Goal: Entertainment & Leisure: Consume media (video, audio)

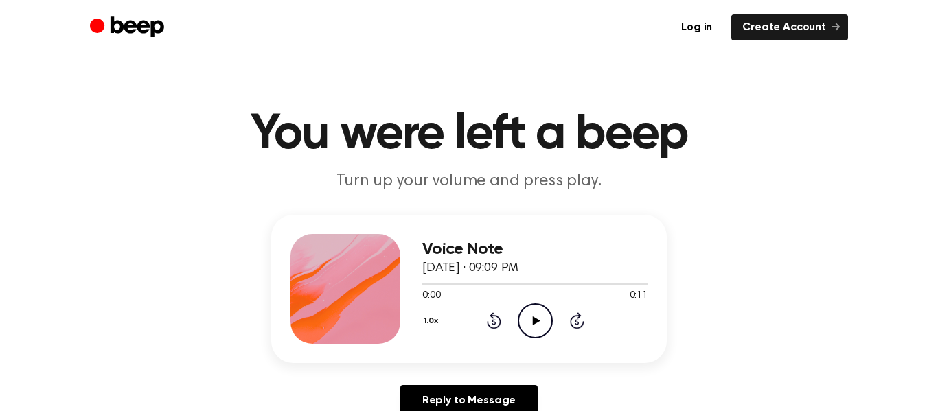
click at [523, 327] on icon "Play Audio" at bounding box center [535, 320] width 35 height 35
click at [522, 319] on icon "Play Audio" at bounding box center [535, 320] width 35 height 35
click at [545, 316] on icon "Play Audio" at bounding box center [535, 320] width 35 height 35
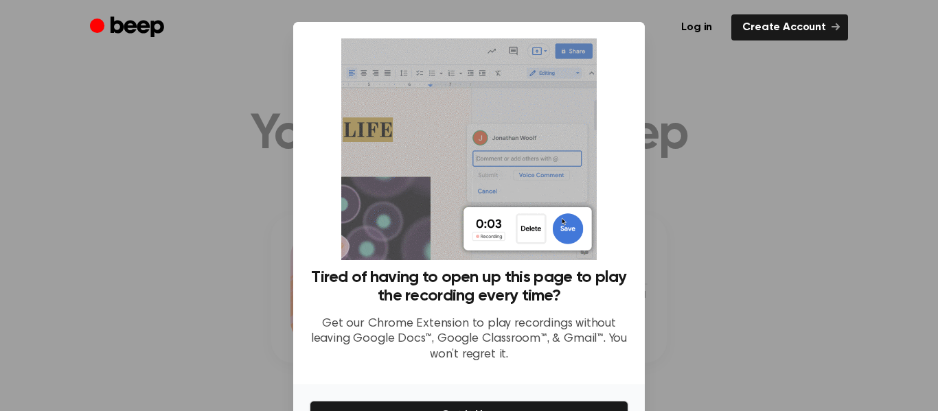
click at [545, 316] on p "Get our Chrome Extension to play recordings without leaving Google Docs™, Googl…" at bounding box center [469, 339] width 318 height 47
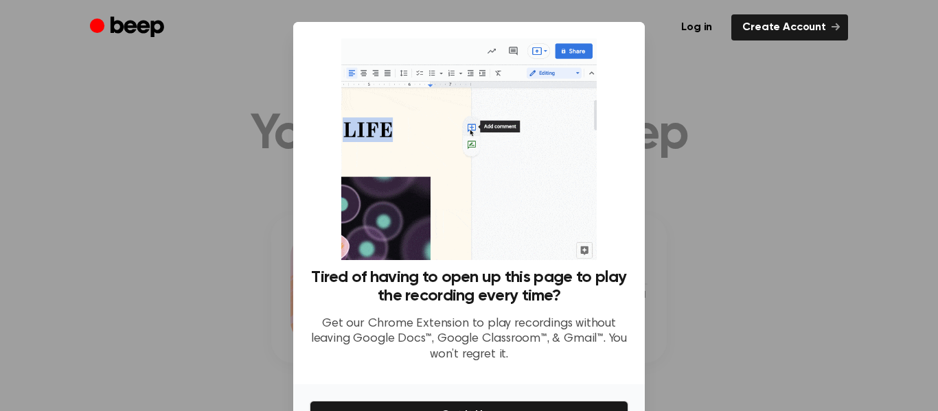
click at [545, 316] on p "Get our Chrome Extension to play recordings without leaving Google Docs™, Googl…" at bounding box center [469, 339] width 318 height 47
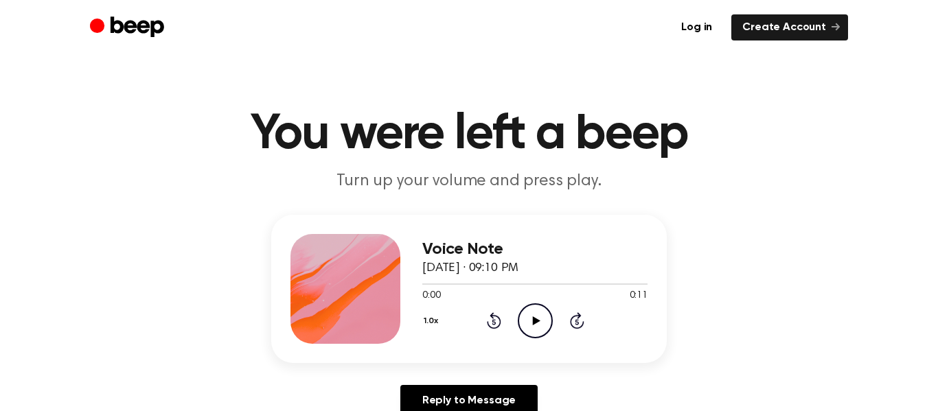
click at [540, 320] on icon "Play Audio" at bounding box center [535, 320] width 35 height 35
click at [539, 330] on icon "Play Audio" at bounding box center [535, 320] width 35 height 35
click at [546, 319] on icon "Play Audio" at bounding box center [535, 320] width 35 height 35
click at [540, 312] on icon "Play Audio" at bounding box center [535, 320] width 35 height 35
click at [534, 335] on icon "Play Audio" at bounding box center [535, 320] width 35 height 35
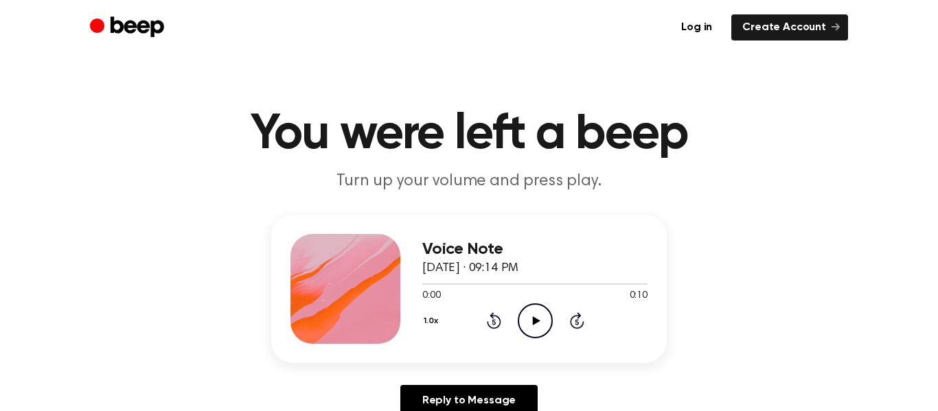
click at [528, 309] on icon "Play Audio" at bounding box center [535, 320] width 35 height 35
click at [541, 316] on icon "Play Audio" at bounding box center [535, 320] width 35 height 35
click at [542, 326] on icon "Play Audio" at bounding box center [535, 320] width 35 height 35
click at [537, 321] on icon at bounding box center [536, 320] width 8 height 9
click at [542, 314] on icon "Play Audio" at bounding box center [535, 320] width 35 height 35
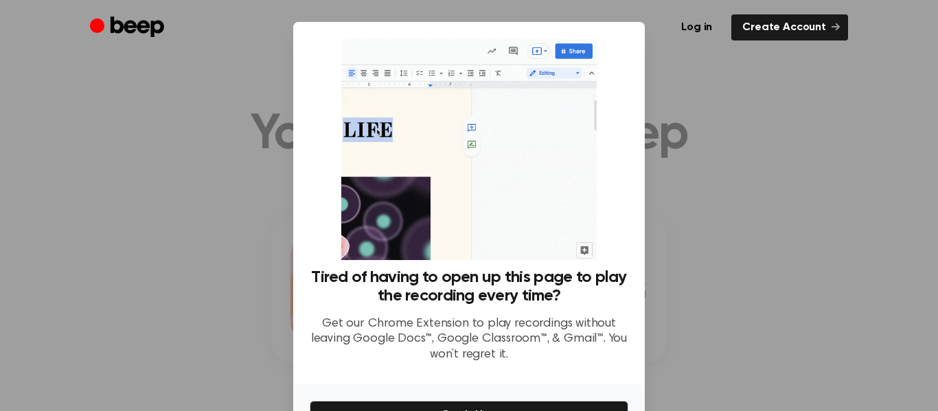
click at [730, 124] on div at bounding box center [469, 205] width 938 height 411
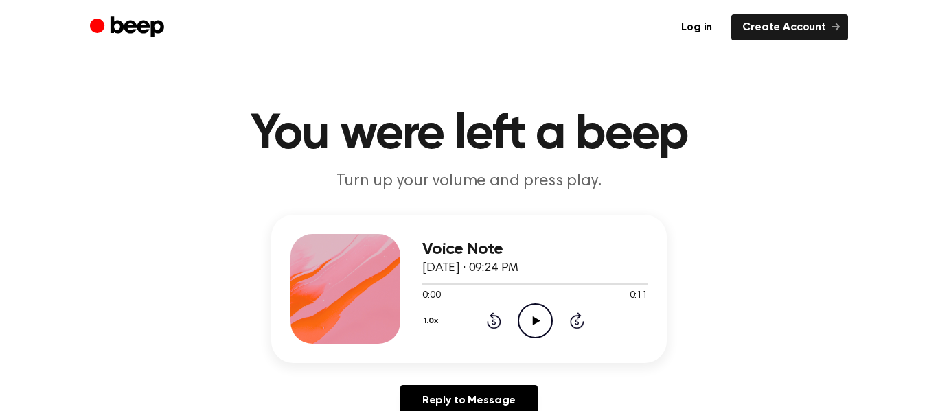
click at [533, 317] on icon at bounding box center [536, 320] width 8 height 9
click at [373, 110] on h1 "You were left a beep" at bounding box center [468, 134] width 703 height 49
click at [529, 309] on icon "Play Audio" at bounding box center [535, 320] width 35 height 35
click at [540, 322] on icon "Play Audio" at bounding box center [535, 320] width 35 height 35
